Goal: Navigation & Orientation: Find specific page/section

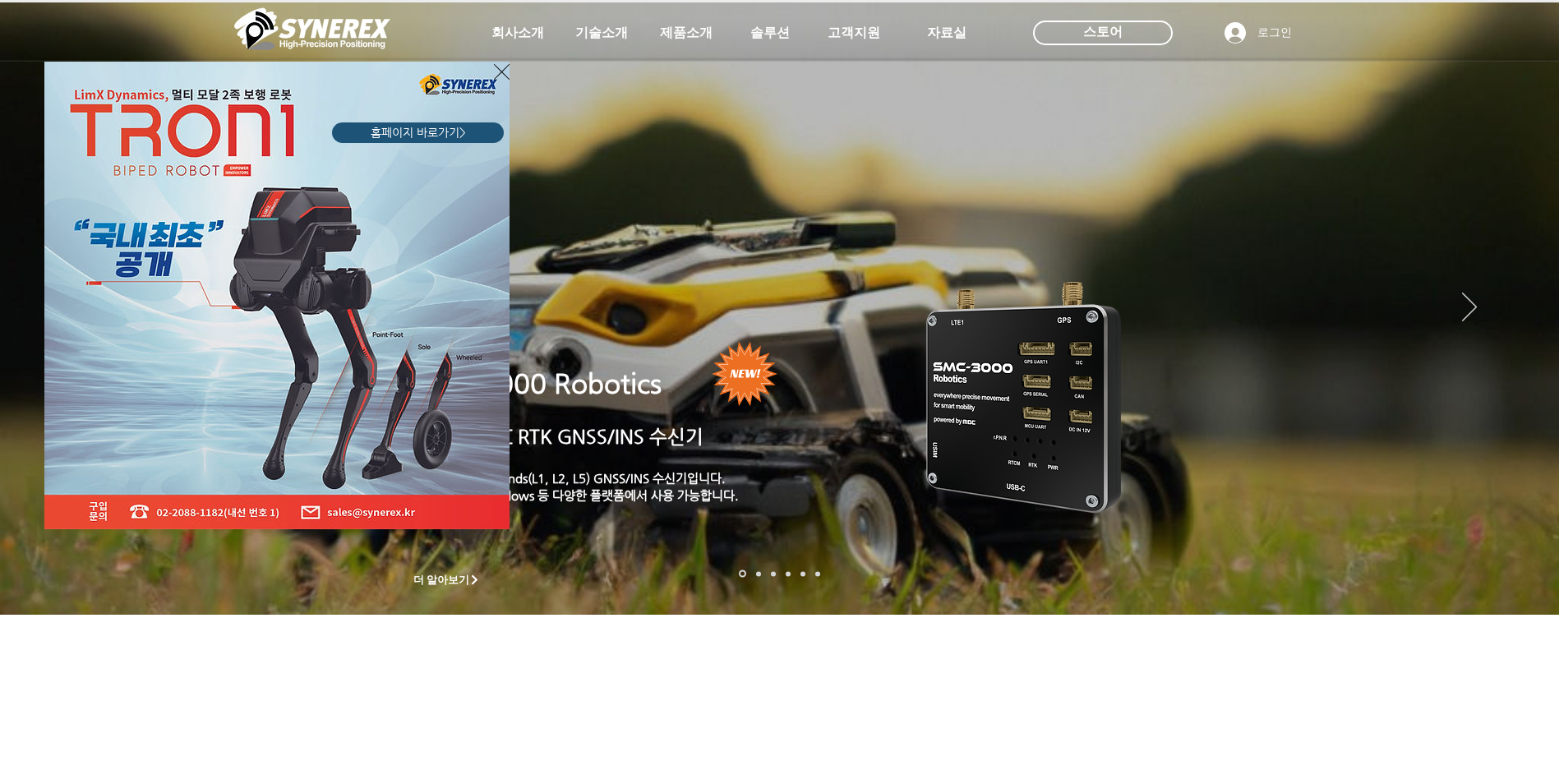
click at [684, 35] on div "LimX Dinamics" at bounding box center [780, 392] width 1559 height 784
click at [685, 33] on div "LimX Dinamics" at bounding box center [780, 392] width 1559 height 784
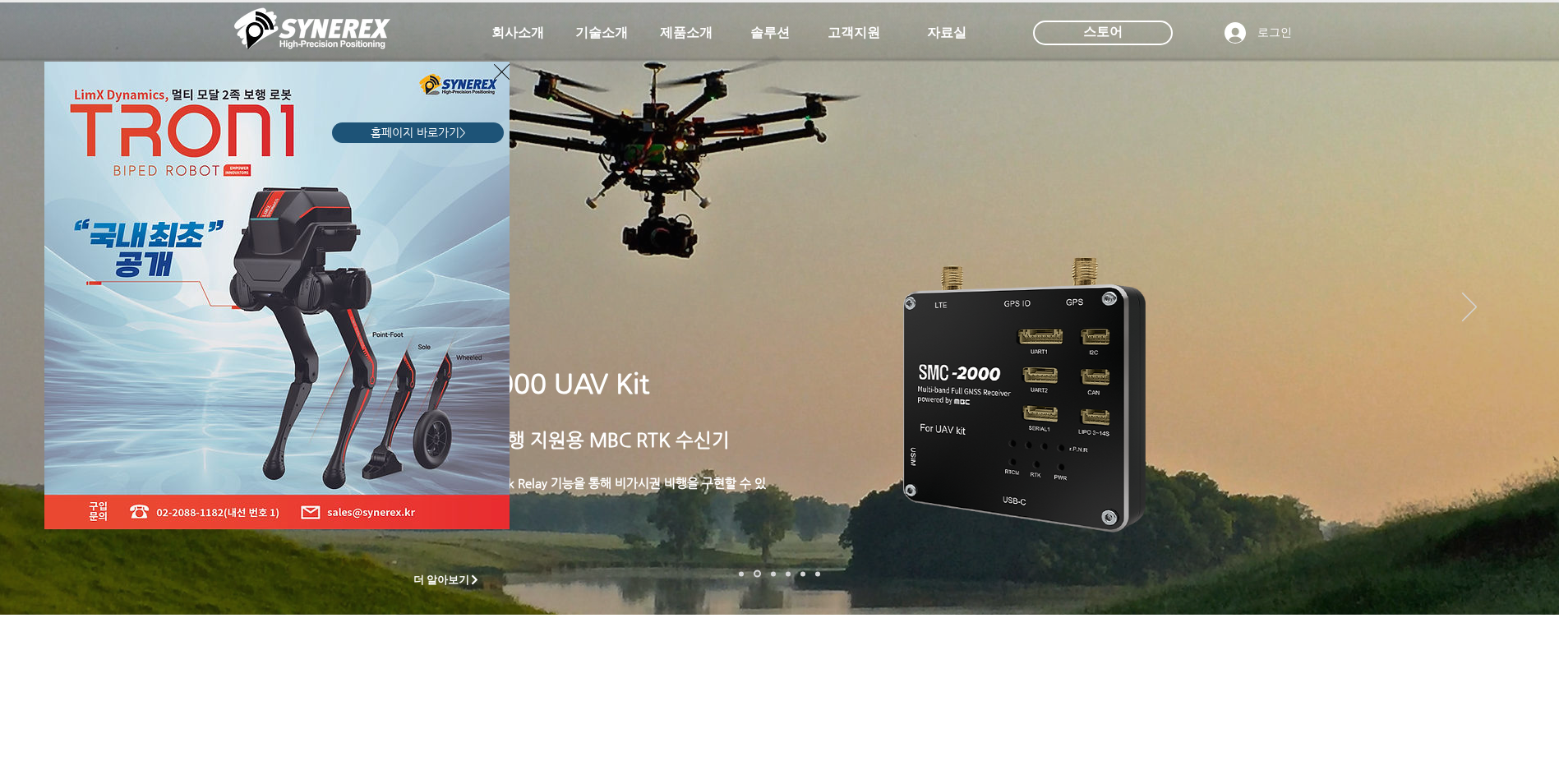
click at [676, 31] on div "LimX Dinamics" at bounding box center [780, 392] width 1559 height 784
click at [499, 65] on icon "사이트로 돌아가기" at bounding box center [501, 72] width 16 height 20
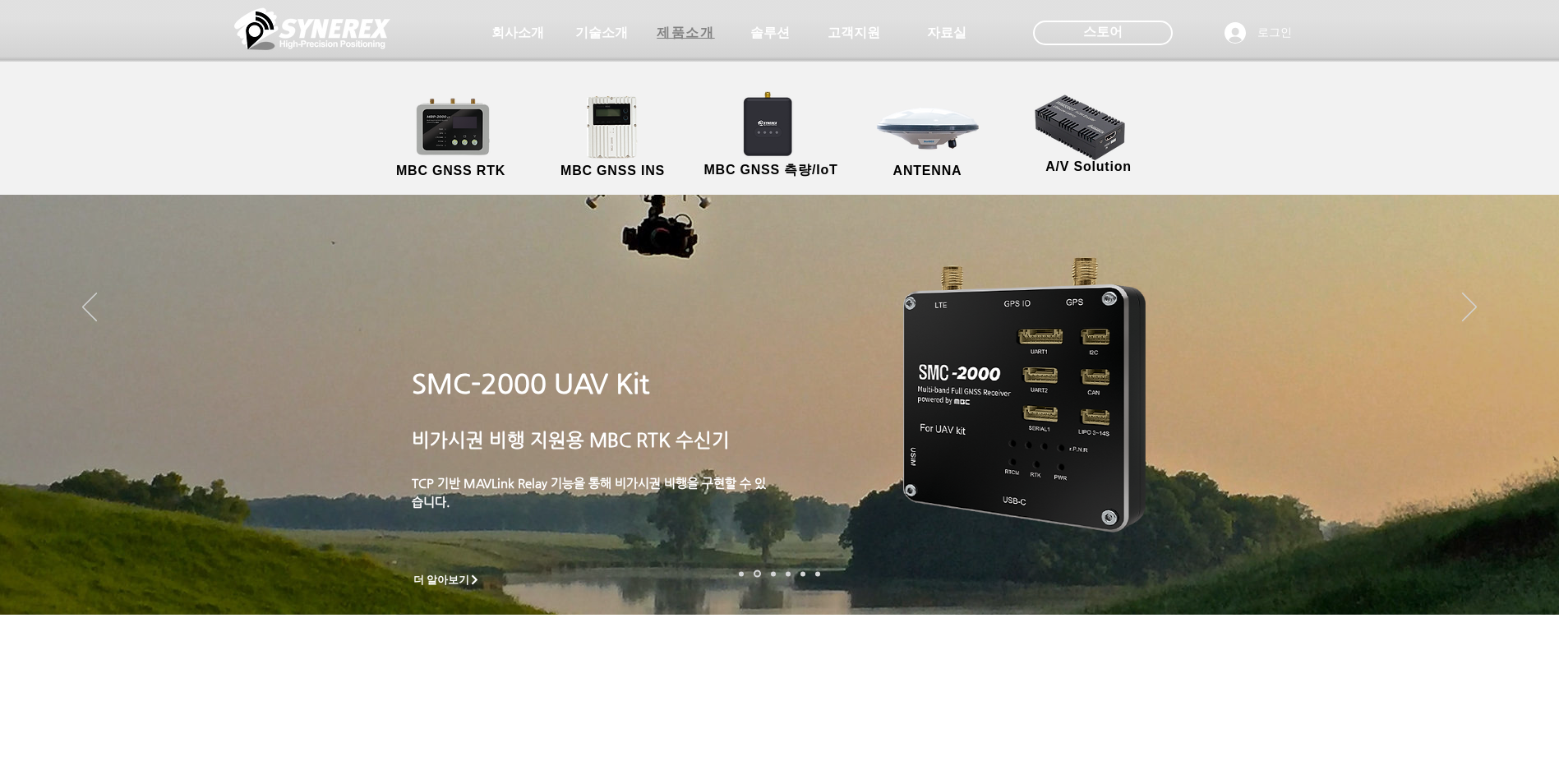
click at [677, 26] on span "제품소개" at bounding box center [685, 33] width 58 height 17
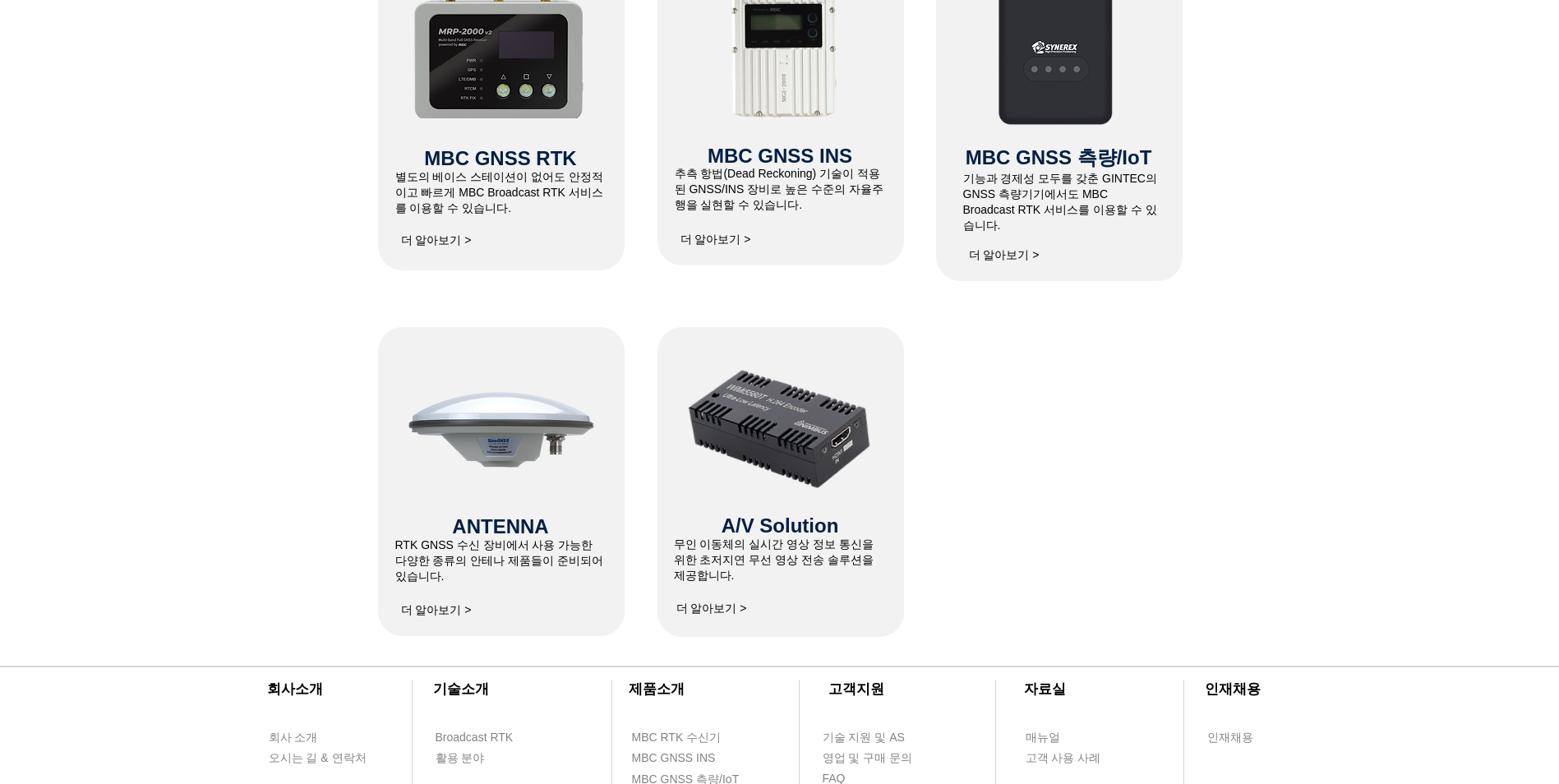
scroll to position [783, 0]
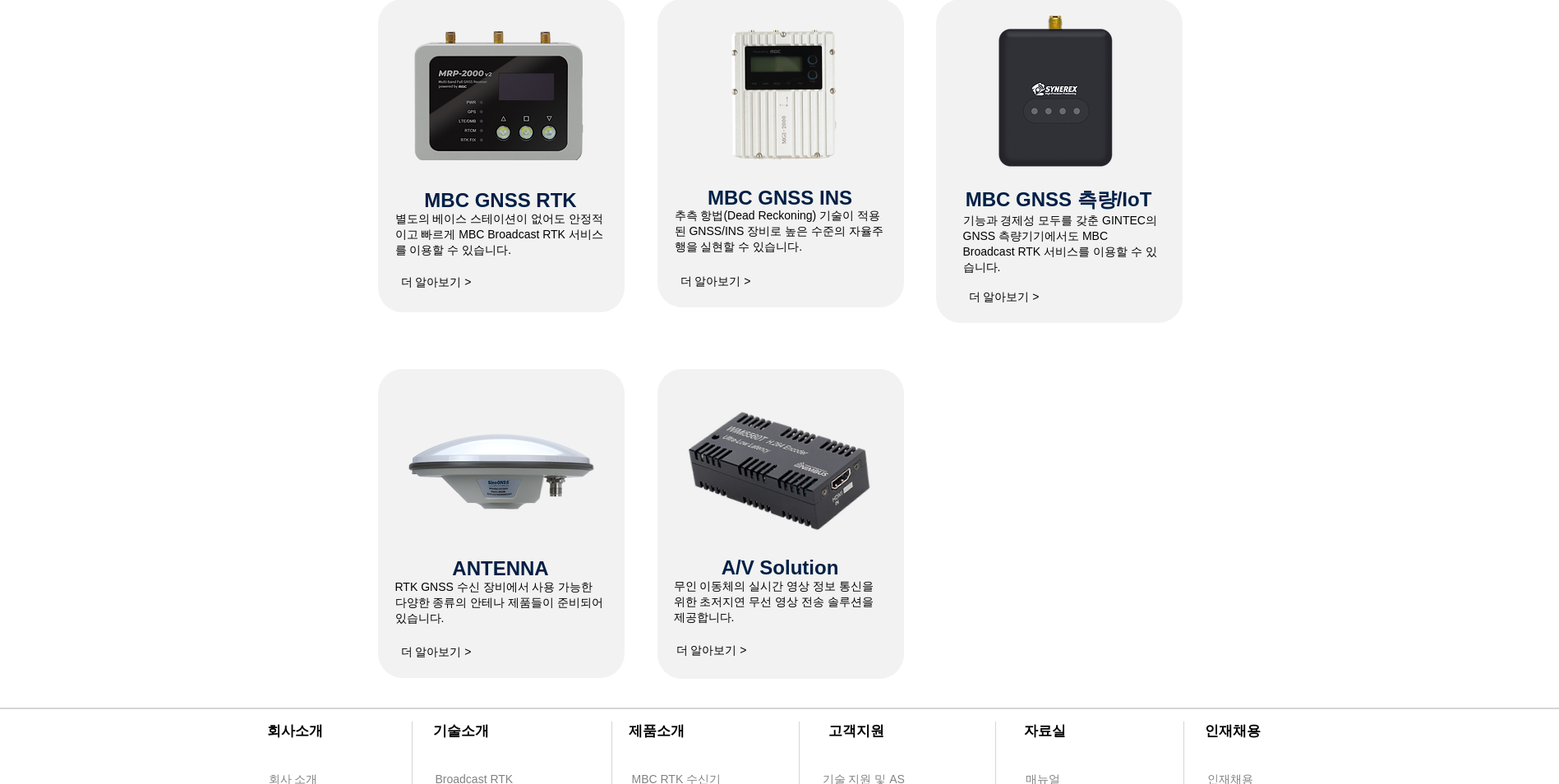
click at [711, 653] on span "더 알아보기 >" at bounding box center [711, 651] width 71 height 15
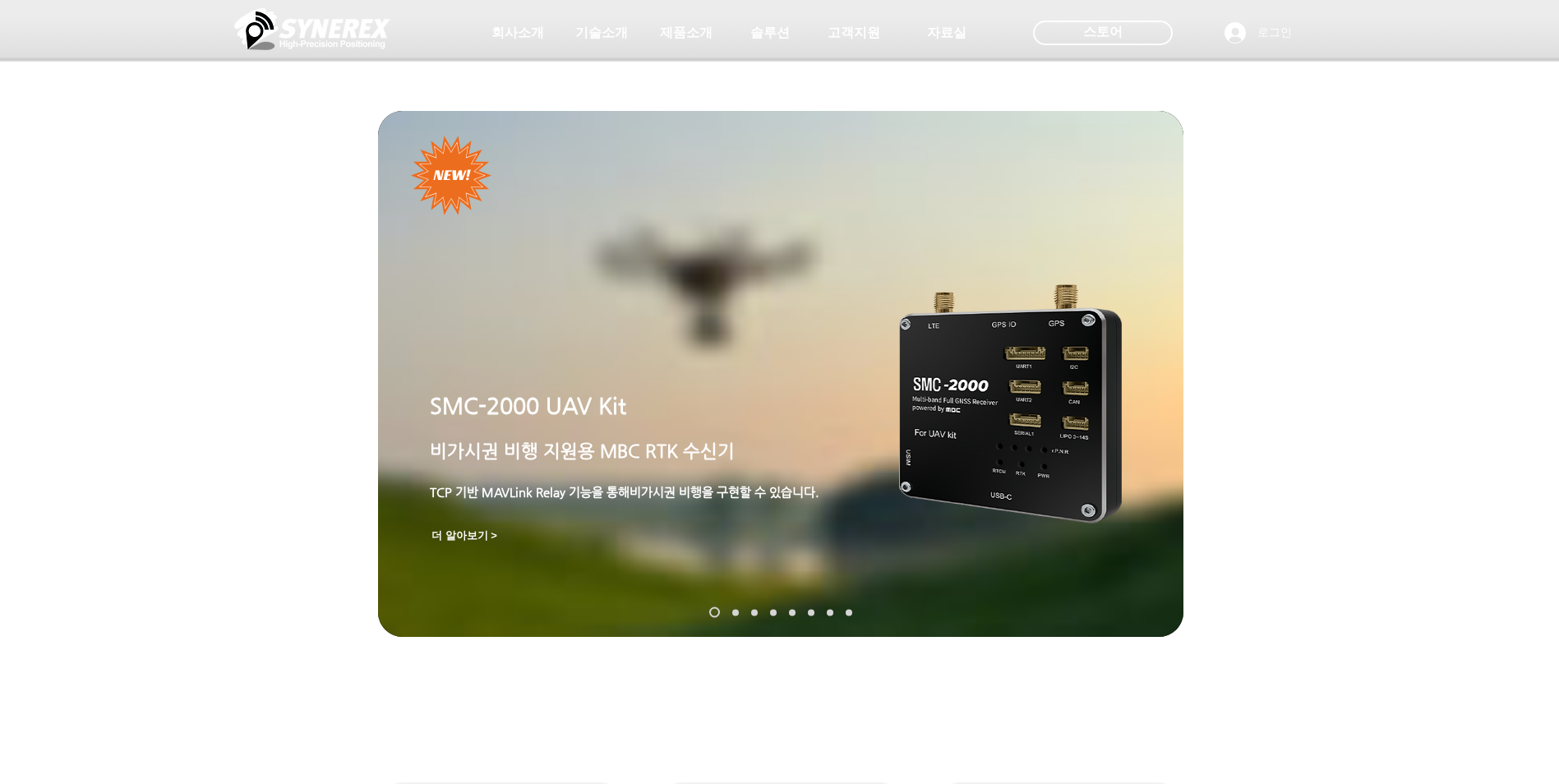
scroll to position [783, 0]
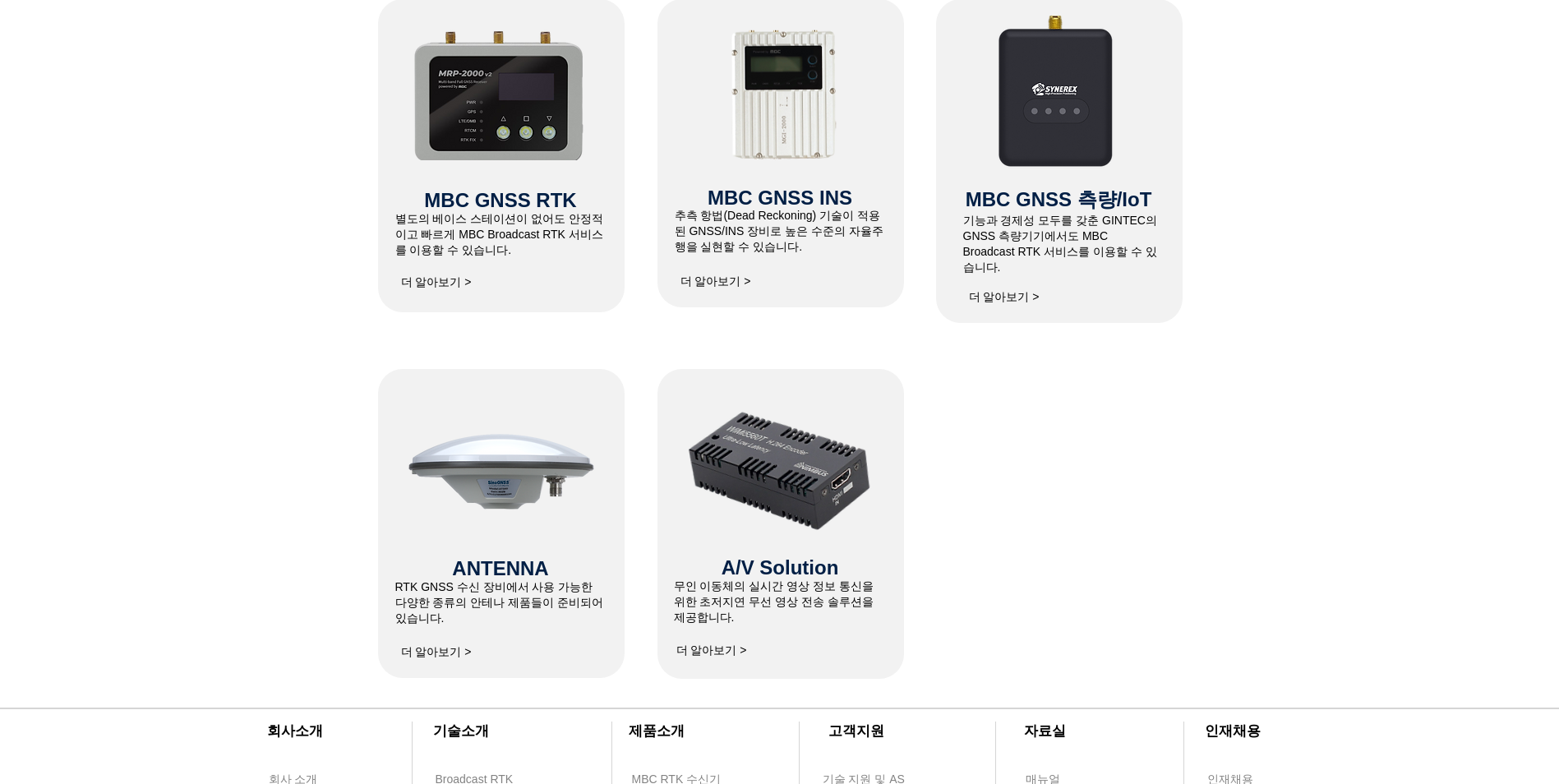
click at [1013, 290] on span "더 알아보기 >" at bounding box center [1004, 298] width 71 height 15
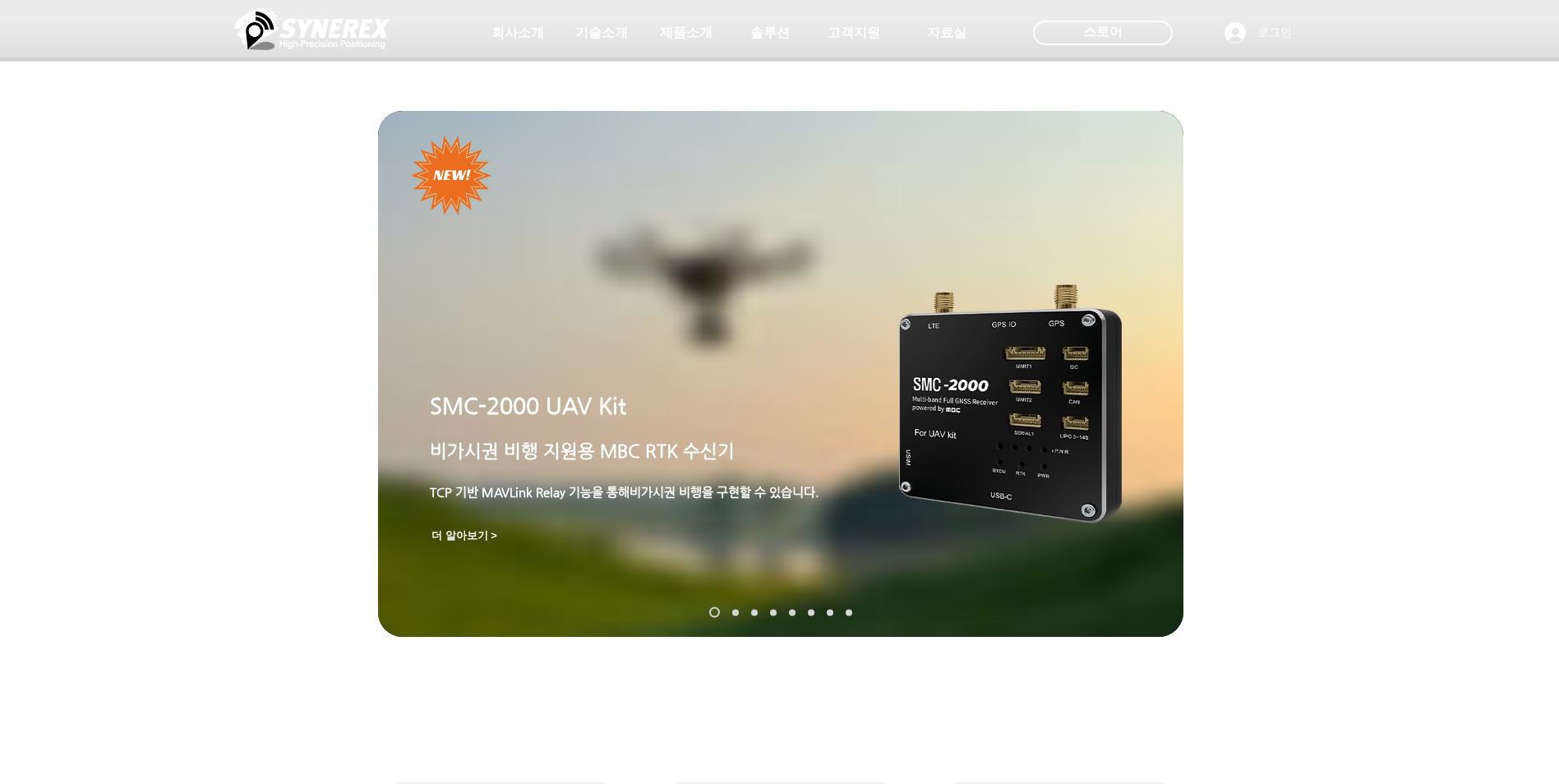
scroll to position [783, 0]
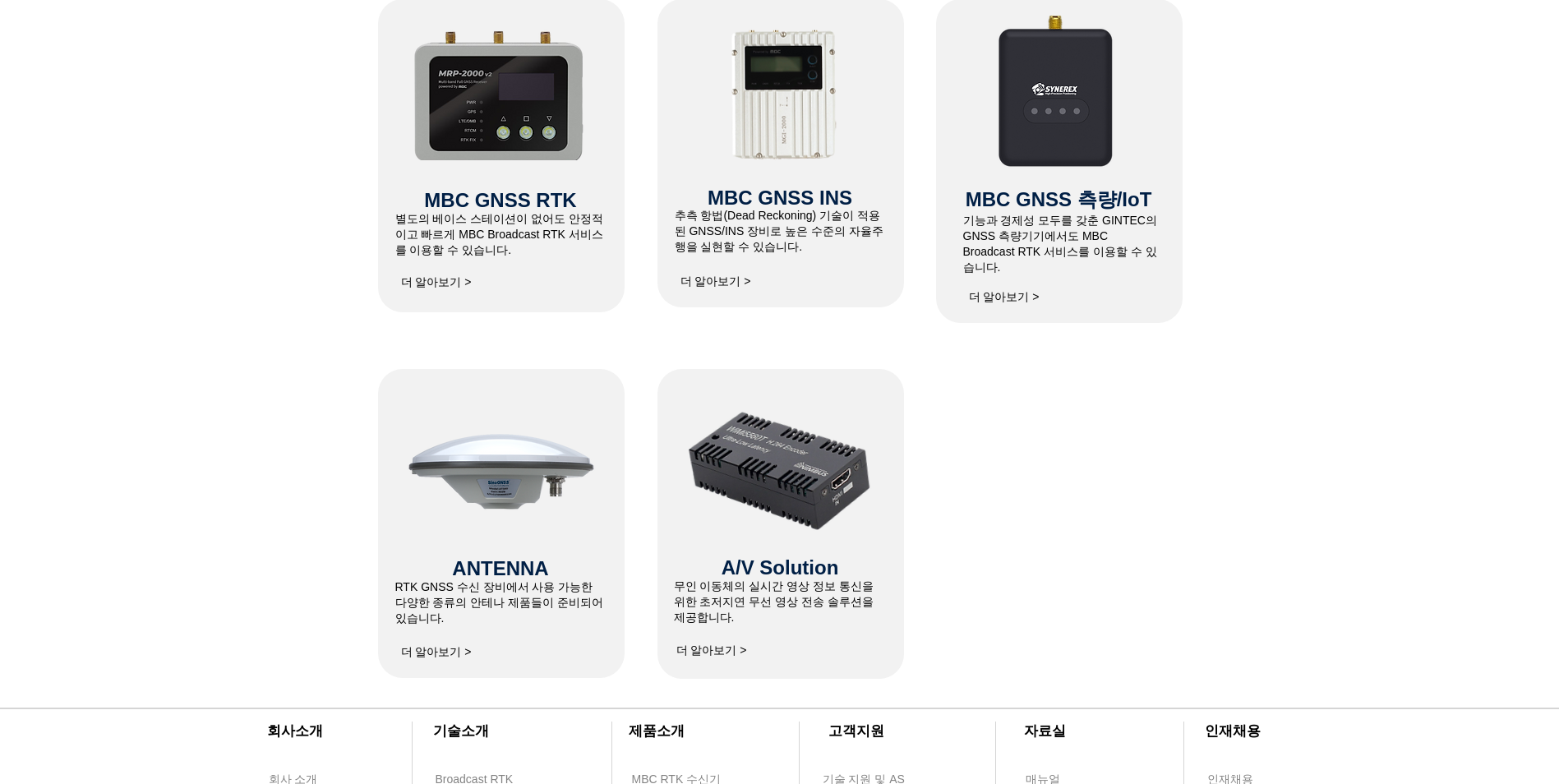
click at [711, 276] on span "더 알아보기 >" at bounding box center [715, 282] width 71 height 15
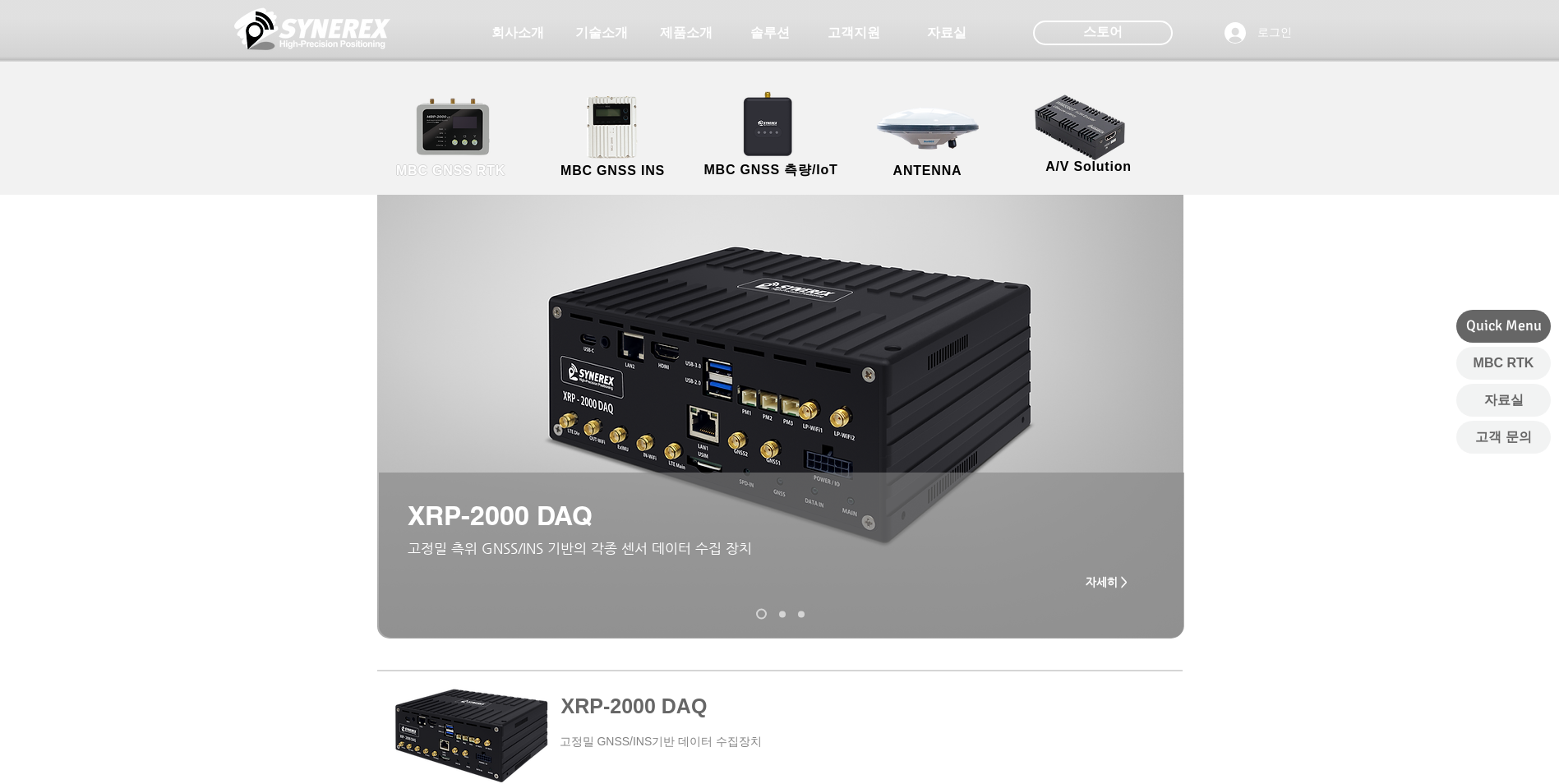
click at [461, 139] on link "MBC GNSS RTK" at bounding box center [450, 138] width 148 height 86
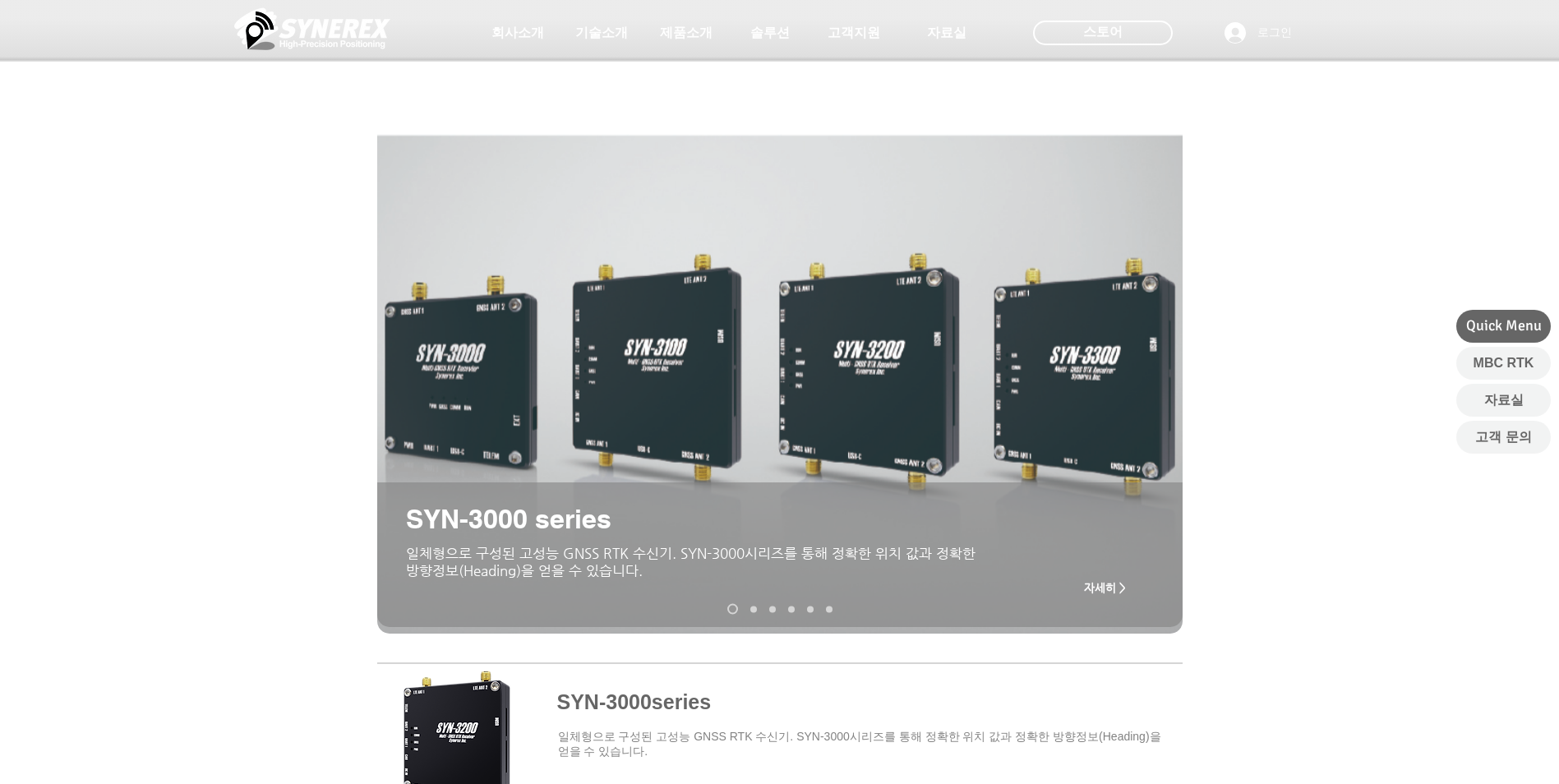
click at [1098, 594] on span "자세히 >" at bounding box center [1105, 587] width 42 height 13
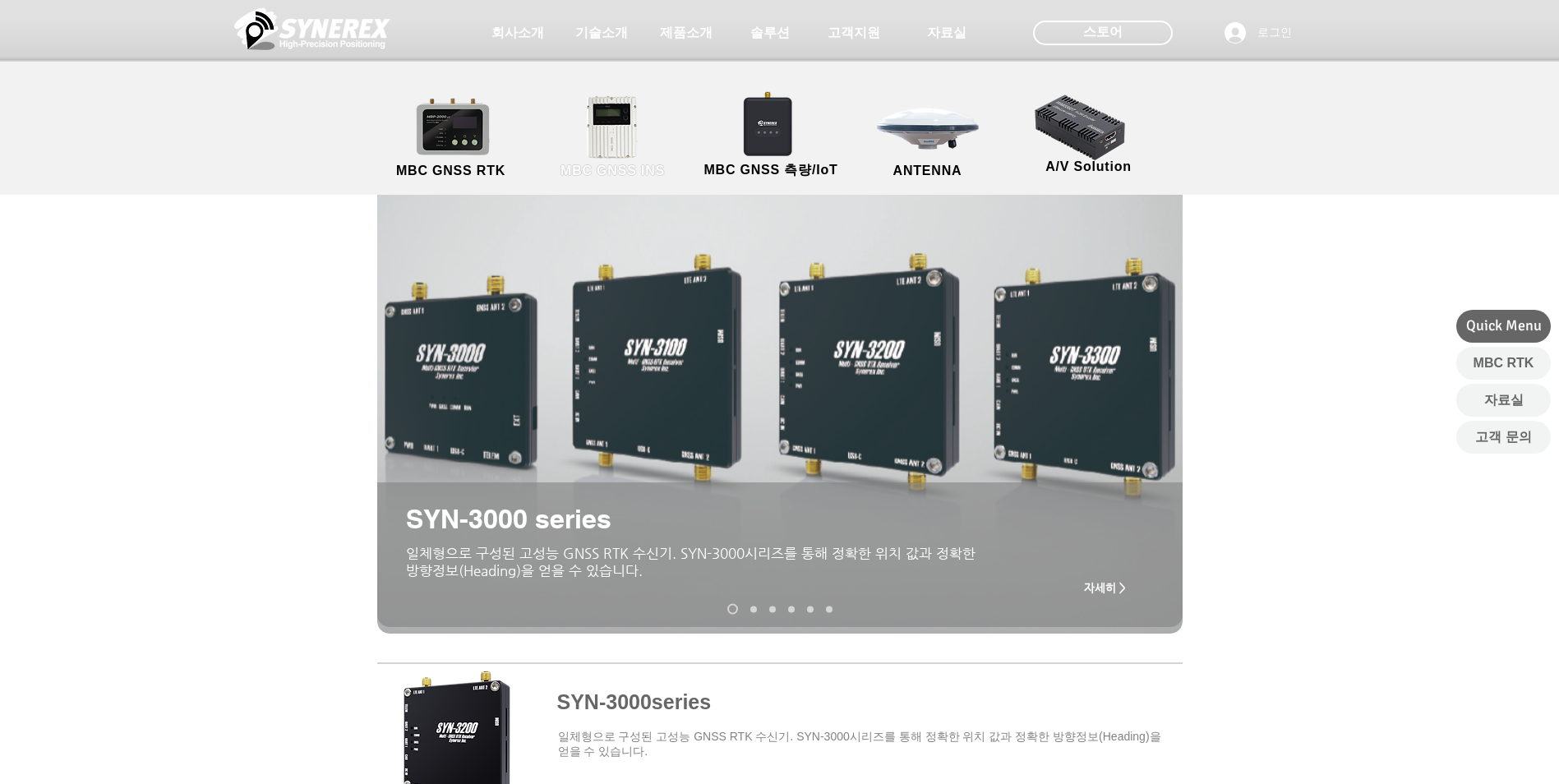
click at [619, 145] on link "MBC GNSS INS" at bounding box center [612, 138] width 148 height 86
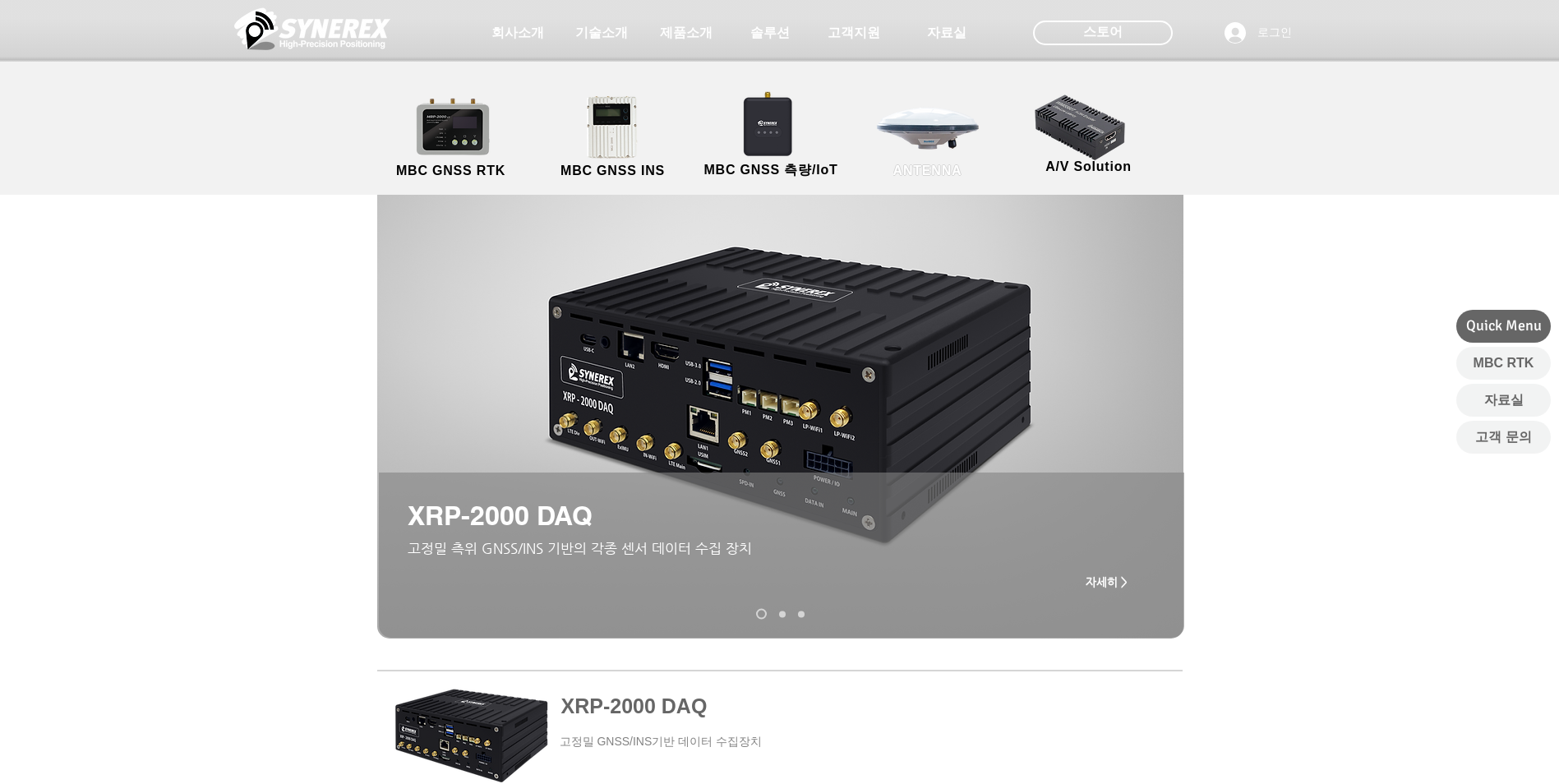
click at [925, 137] on link "ANTENNA" at bounding box center [927, 138] width 148 height 86
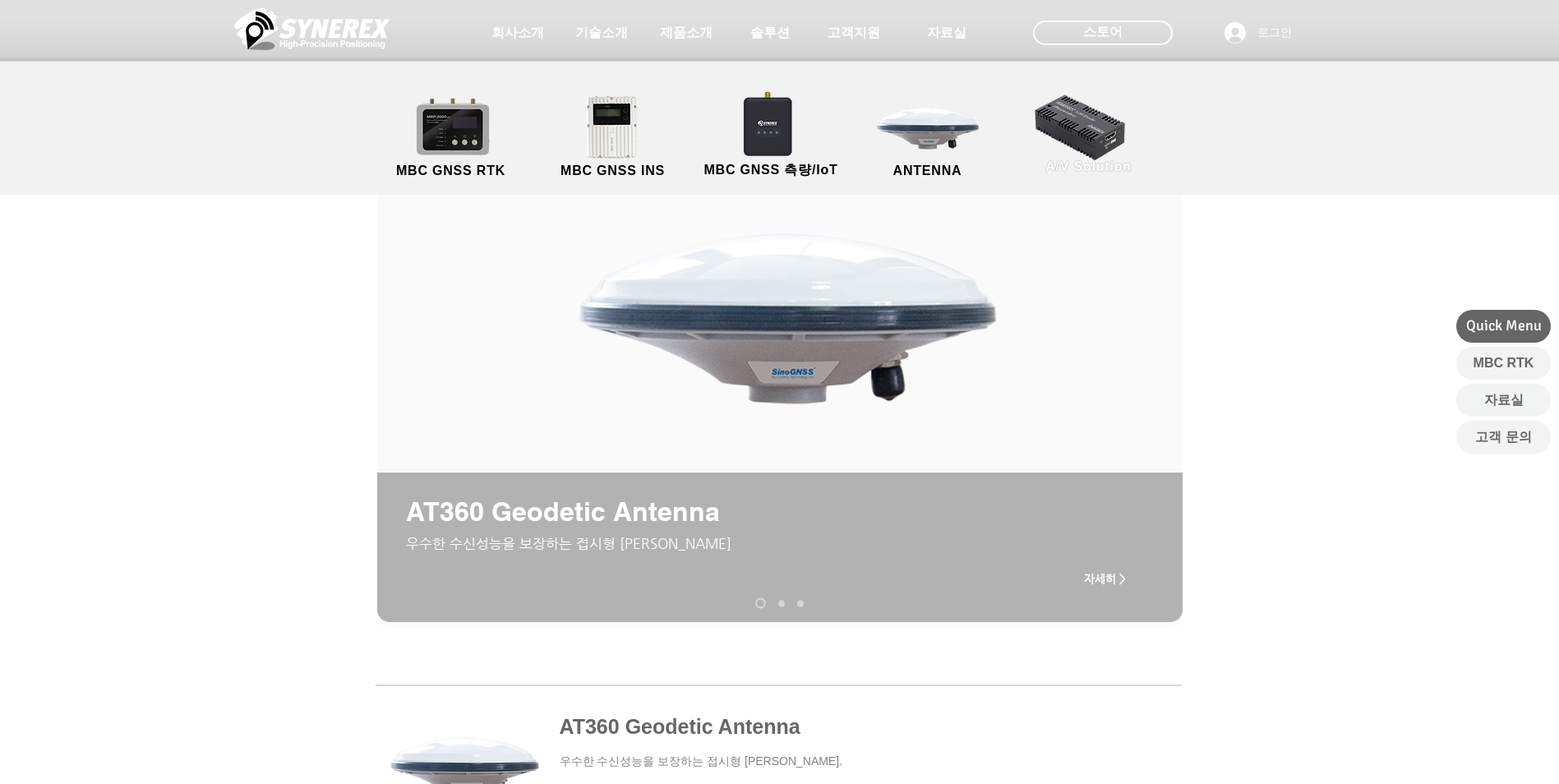
click at [1051, 131] on link "A/V Solution" at bounding box center [1088, 133] width 148 height 86
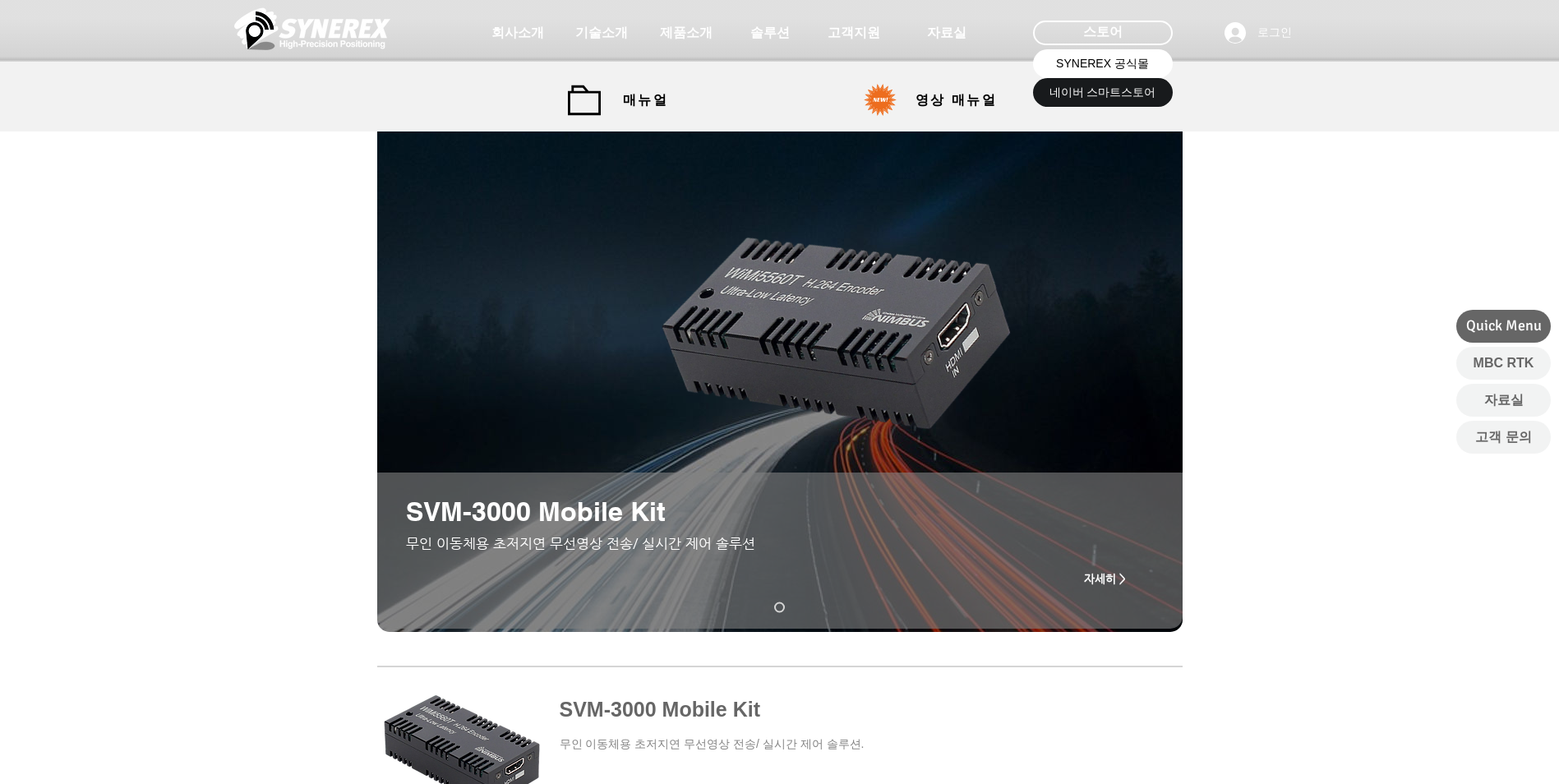
click at [1108, 53] on link "SYNEREX 공식몰" at bounding box center [1103, 63] width 140 height 28
